Goal: Use online tool/utility: Utilize a website feature to perform a specific function

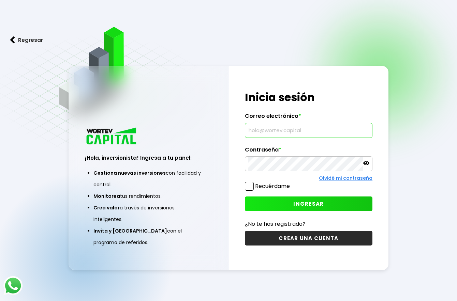
click at [285, 127] on input "text" at bounding box center [308, 130] width 121 height 14
type input "[PERSON_NAME][EMAIL_ADDRESS][DOMAIN_NAME]"
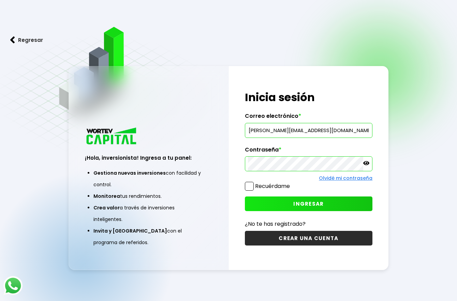
click at [310, 204] on span "INGRESAR" at bounding box center [308, 203] width 30 height 7
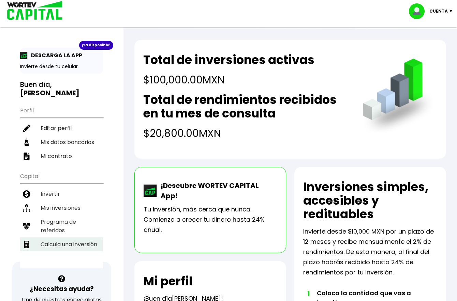
click at [63, 243] on li "Calcula una inversión" at bounding box center [61, 245] width 83 height 14
select select "1"
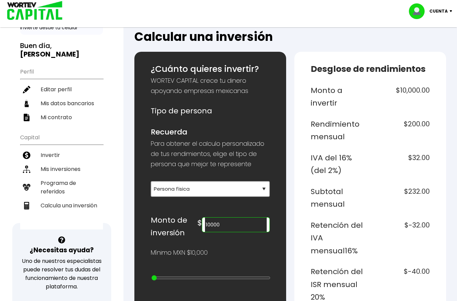
scroll to position [91, 0]
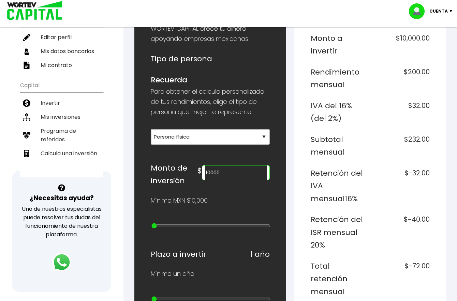
drag, startPoint x: 246, startPoint y: 169, endPoint x: 245, endPoint y: 172, distance: 3.7
click at [245, 171] on input "10000" at bounding box center [236, 173] width 62 height 14
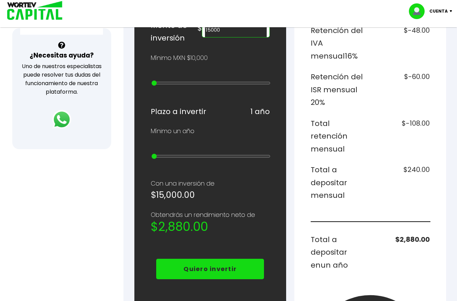
scroll to position [136, 0]
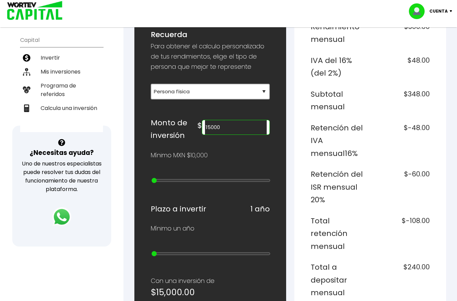
type input "15000"
